Goal: Find specific page/section: Find specific page/section

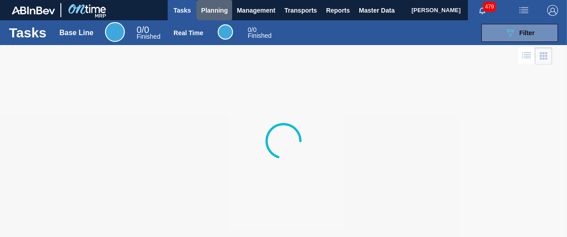
click at [220, 8] on span "Planning" at bounding box center [214, 10] width 27 height 11
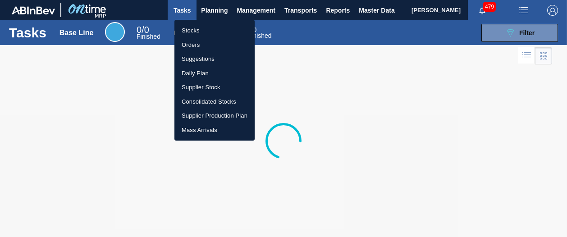
click at [195, 45] on li "Orders" at bounding box center [214, 45] width 80 height 14
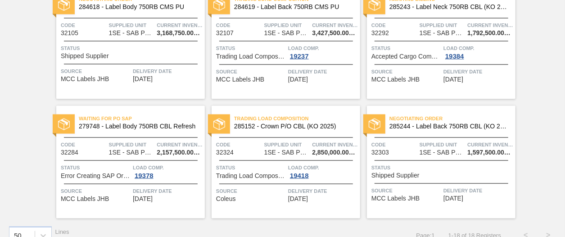
scroll to position [579, 0]
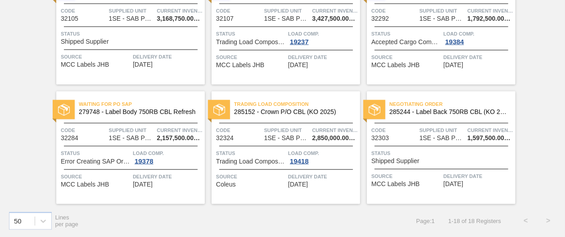
click at [342, 169] on div at bounding box center [286, 169] width 134 height 0
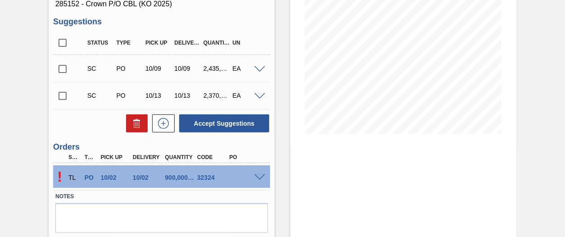
scroll to position [131, 0]
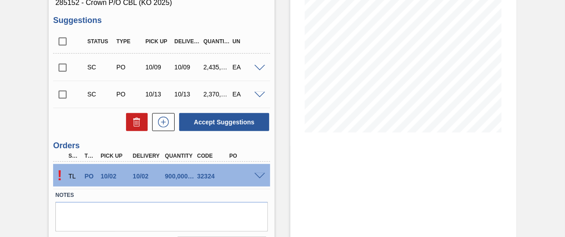
click at [260, 176] on span at bounding box center [260, 176] width 11 height 7
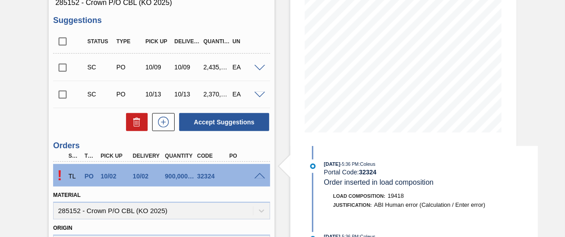
click at [553, 139] on div "Trading Load Composition 1SE - Crown P/O CBL (KO 2025) Unit SAB Polokwane Brewe…" at bounding box center [282, 197] width 565 height 567
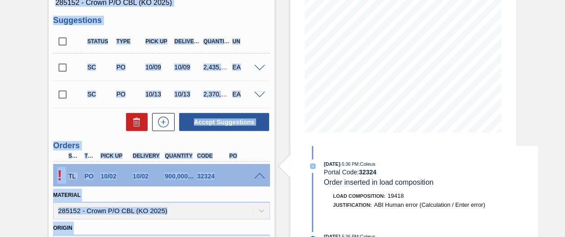
drag, startPoint x: 564, startPoint y: 116, endPoint x: 568, endPoint y: 146, distance: 30.4
click at [565, 0] on html "Tasks Planning Management Transports Reports Master Data Shimi Mahole 479 Mark …" at bounding box center [282, 0] width 565 height 0
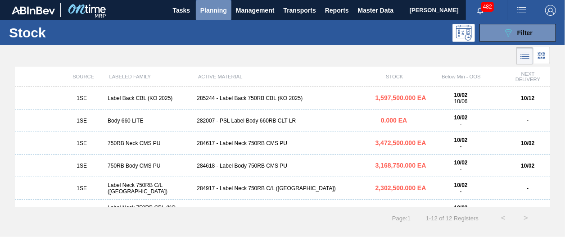
click at [212, 13] on span "Planning" at bounding box center [213, 10] width 27 height 11
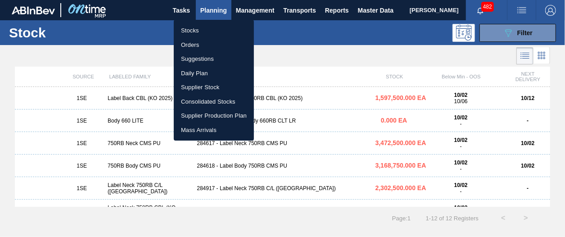
click at [202, 46] on li "Orders" at bounding box center [214, 45] width 80 height 14
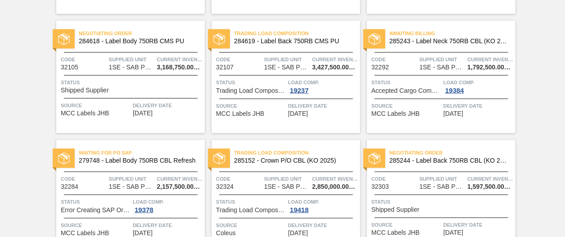
scroll to position [579, 0]
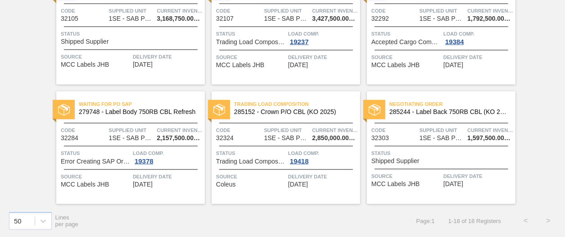
click at [330, 149] on span "Load Comp." at bounding box center [323, 153] width 70 height 9
click at [324, 155] on span "Load Comp." at bounding box center [323, 153] width 70 height 9
click at [297, 101] on span "Trading Load Composition" at bounding box center [297, 104] width 126 height 9
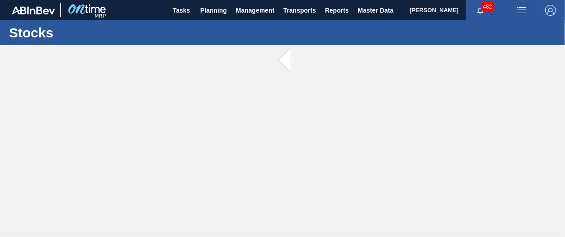
click at [297, 101] on main "Tasks Planning Management Transports Reports Master Data [PERSON_NAME] 482 Mark…" at bounding box center [282, 118] width 565 height 237
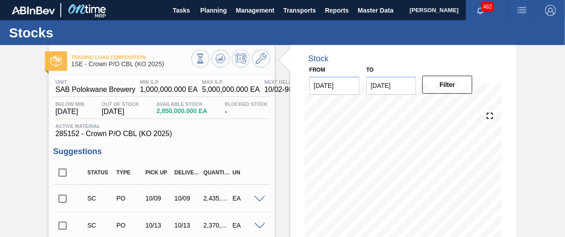
click at [541, 91] on div "Trading Load Composition 1SE - Crown P/O CBL (KO 2025) Unit SAB Polokwane Brewe…" at bounding box center [282, 219] width 565 height 349
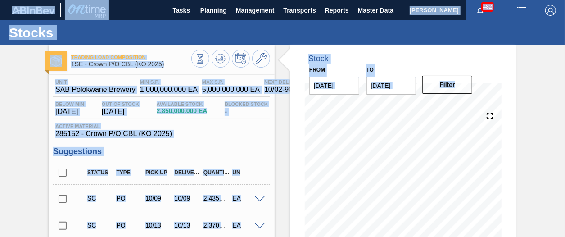
drag, startPoint x: 525, startPoint y: 151, endPoint x: 565, endPoint y: 167, distance: 43.5
click at [565, 0] on html "Tasks Planning Management Transports Reports Master Data Shimi Mahole 482 Mark …" at bounding box center [282, 0] width 565 height 0
drag, startPoint x: 565, startPoint y: 167, endPoint x: 547, endPoint y: 188, distance: 28.4
click at [547, 188] on div "Trading Load Composition 1SE - Crown P/O CBL (KO 2025) Unit SAB Polokwane Brewe…" at bounding box center [282, 219] width 565 height 349
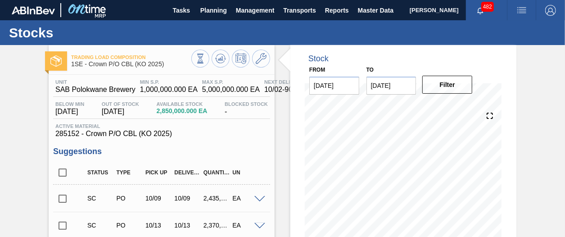
click at [547, 188] on div "Trading Load Composition 1SE - Crown P/O CBL (KO 2025) Unit SAB Polokwane Brewe…" at bounding box center [282, 219] width 565 height 349
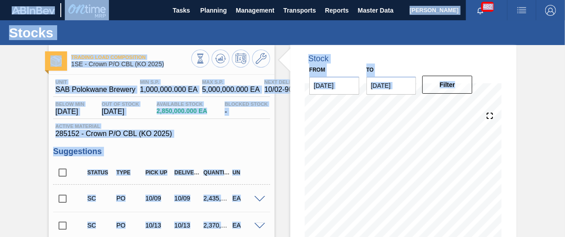
drag, startPoint x: 562, startPoint y: 147, endPoint x: 567, endPoint y: 139, distance: 9.3
click at [565, 0] on html "Tasks Planning Management Transports Reports Master Data Shimi Mahole 482 Mark …" at bounding box center [282, 0] width 565 height 0
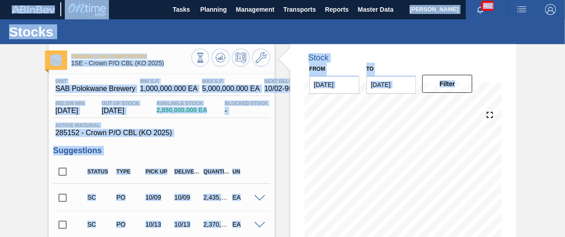
click at [547, 144] on div "Trading Load Composition 1SE - Crown P/O CBL (KO 2025) Unit SAB Polokwane Brewe…" at bounding box center [282, 218] width 565 height 349
drag, startPoint x: 547, startPoint y: 144, endPoint x: 565, endPoint y: 138, distance: 18.9
click at [565, 0] on html "Tasks Planning Management Transports Reports Master Data Shimi Mahole 482 Mark …" at bounding box center [282, 0] width 565 height 0
click at [563, 136] on div "Trading Load Composition 1SE - Crown P/O CBL (KO 2025) Unit SAB Polokwane Brewe…" at bounding box center [282, 218] width 565 height 349
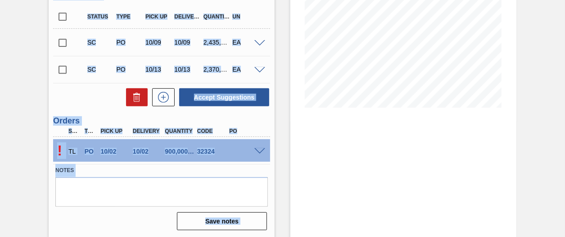
scroll to position [158, 0]
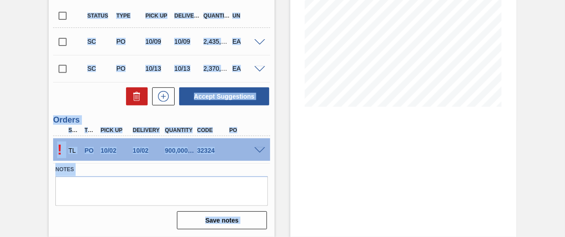
click at [421, 167] on div "Stock From [DATE] to [DATE] Filter 10/13 Stock Projection 3,000,000 SAP Plannin…" at bounding box center [404, 62] width 226 height 349
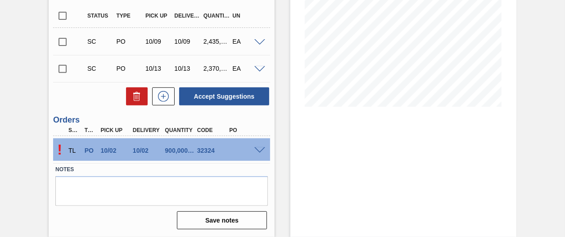
click at [260, 150] on span at bounding box center [260, 150] width 11 height 7
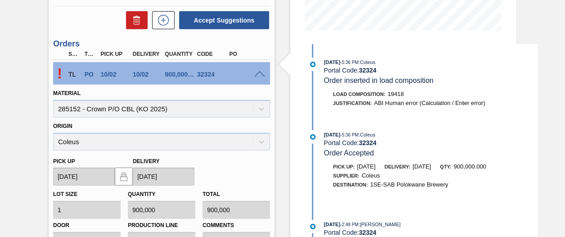
scroll to position [229, 0]
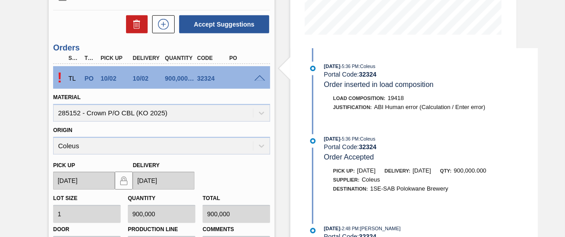
click at [60, 75] on p "!" at bounding box center [59, 77] width 13 height 17
click at [259, 82] on div "! TL PO 10/02 10/02 900,000.000 32324" at bounding box center [161, 77] width 217 height 23
